Goal: Information Seeking & Learning: Learn about a topic

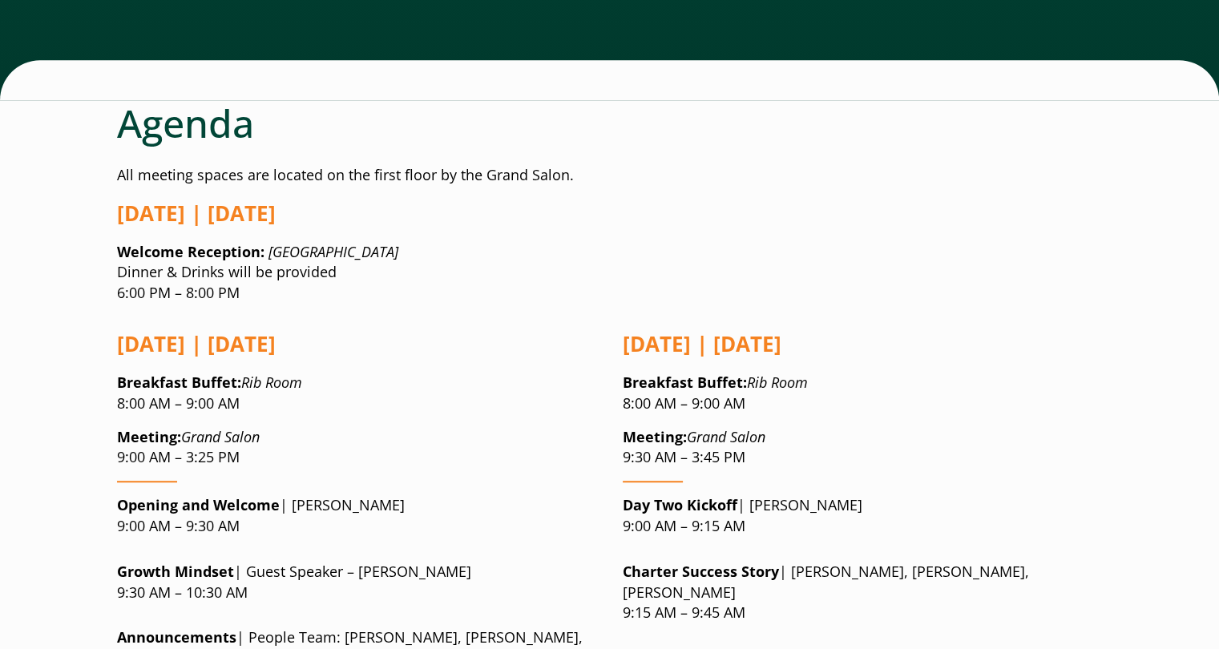
scroll to position [1403, 0]
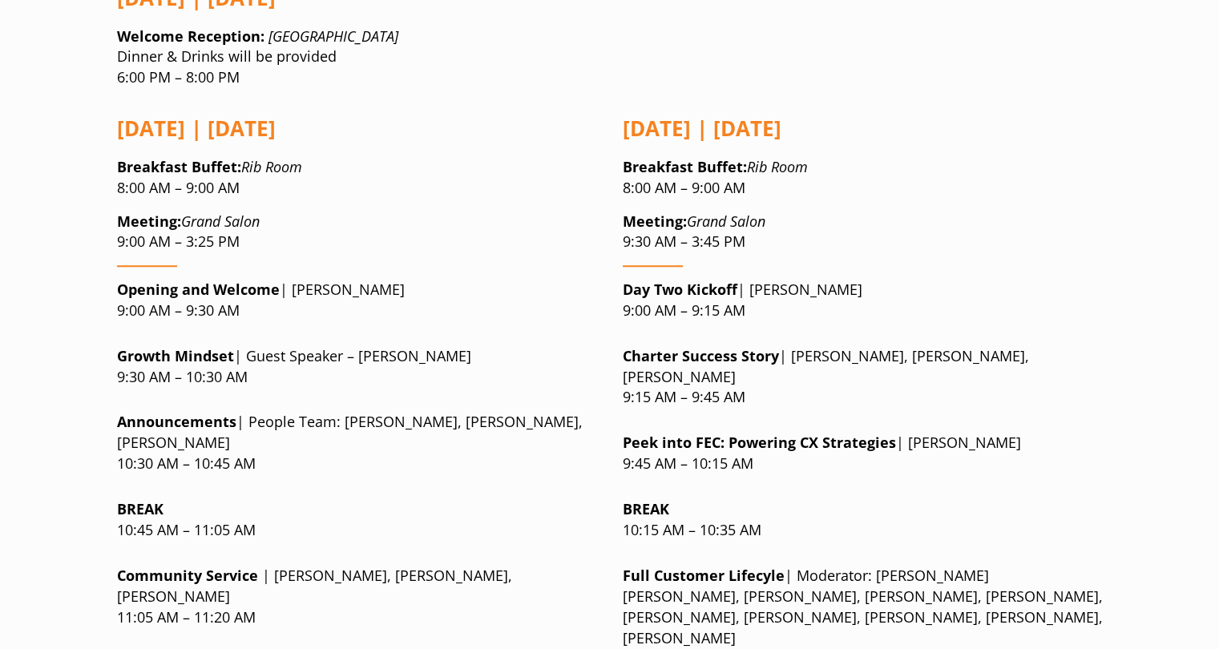
scroll to position [1363, 0]
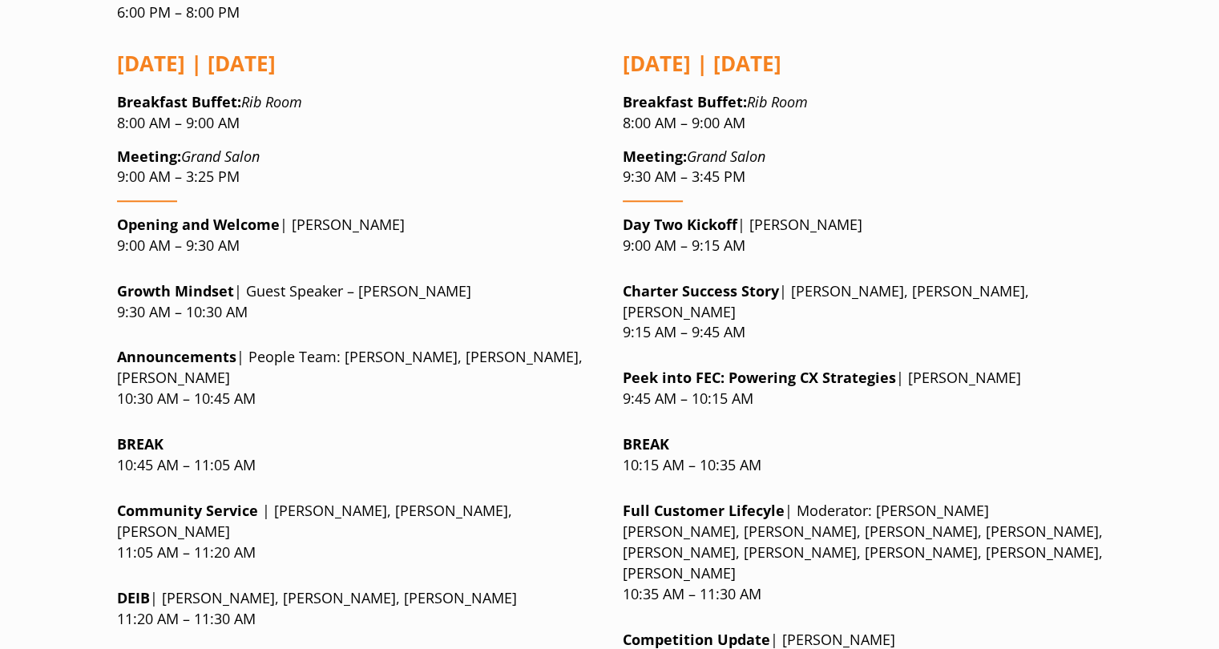
drag, startPoint x: 253, startPoint y: 257, endPoint x: 499, endPoint y: 273, distance: 245.8
click at [499, 347] on p "Announcements | People Team: [PERSON_NAME], [PERSON_NAME], [PERSON_NAME] 10:30 …" at bounding box center [357, 378] width 480 height 63
click at [410, 347] on p "Announcements | People Team: [PERSON_NAME], [PERSON_NAME], [PERSON_NAME] 10:30 …" at bounding box center [357, 378] width 480 height 63
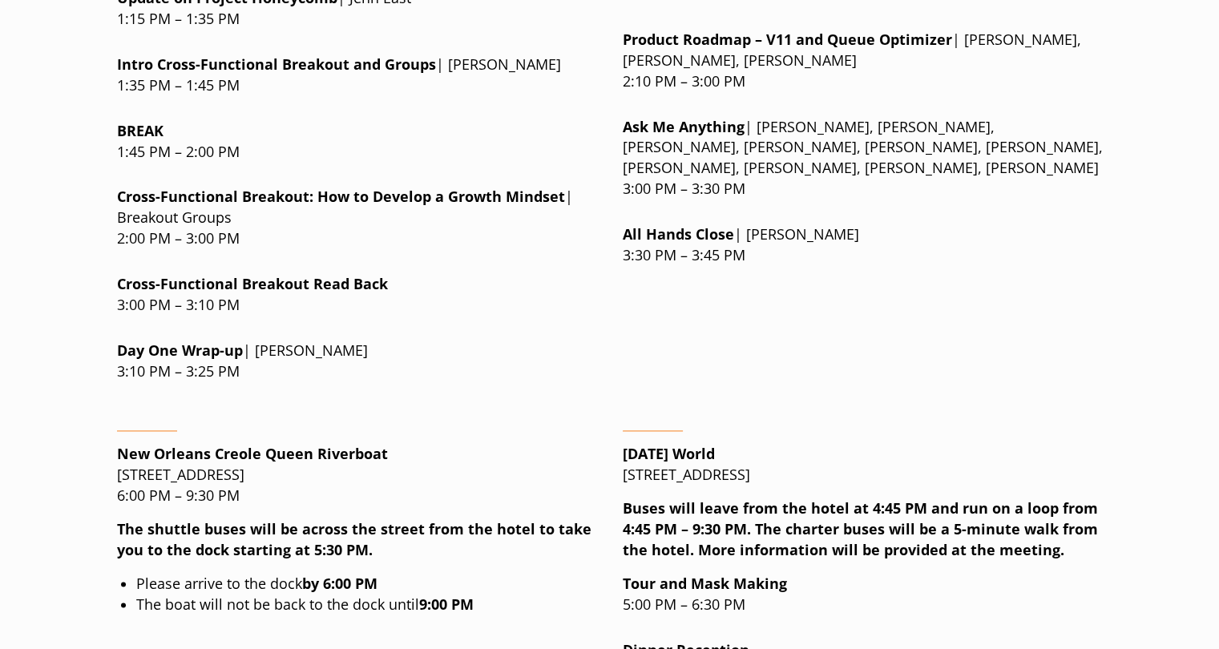
scroll to position [2325, 0]
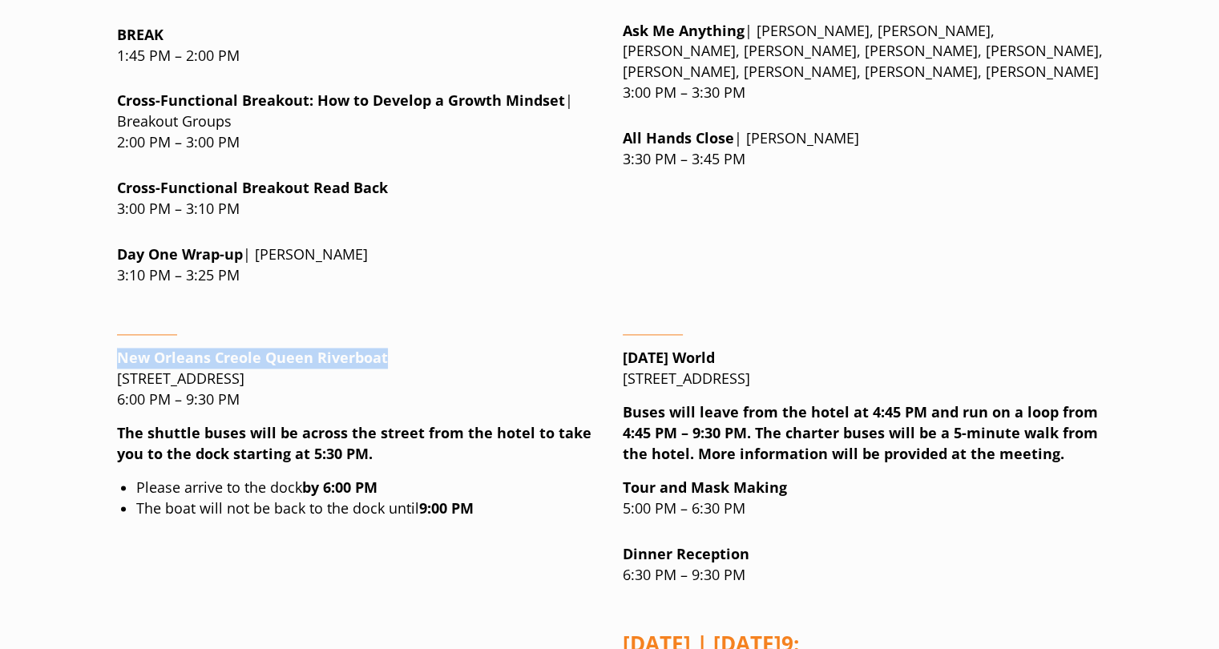
drag, startPoint x: 109, startPoint y: 234, endPoint x: 391, endPoint y: 244, distance: 282.4
copy strong "New Orleans Creole Queen Riverboat"
click at [555, 402] on div "New Orleans Creole [GEOGRAPHIC_DATA][STREET_ADDRESS] 6:00 PM – 9:30 PM The shut…" at bounding box center [357, 512] width 480 height 382
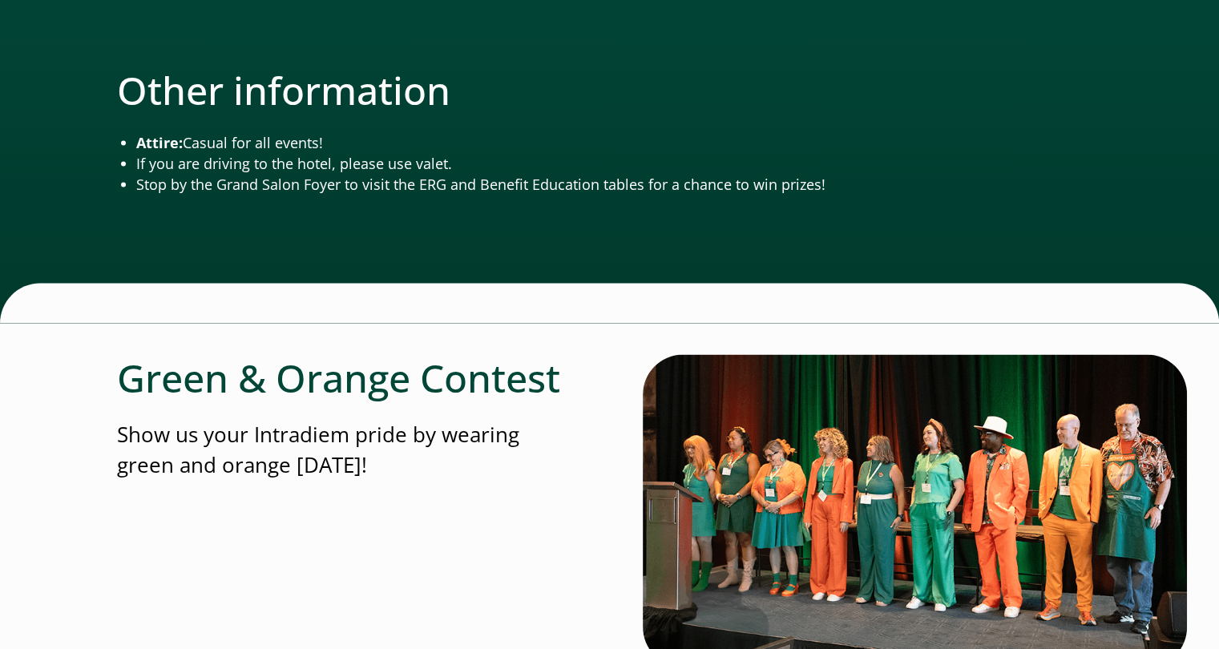
scroll to position [3127, 0]
